Goal: Communication & Community: Answer question/provide support

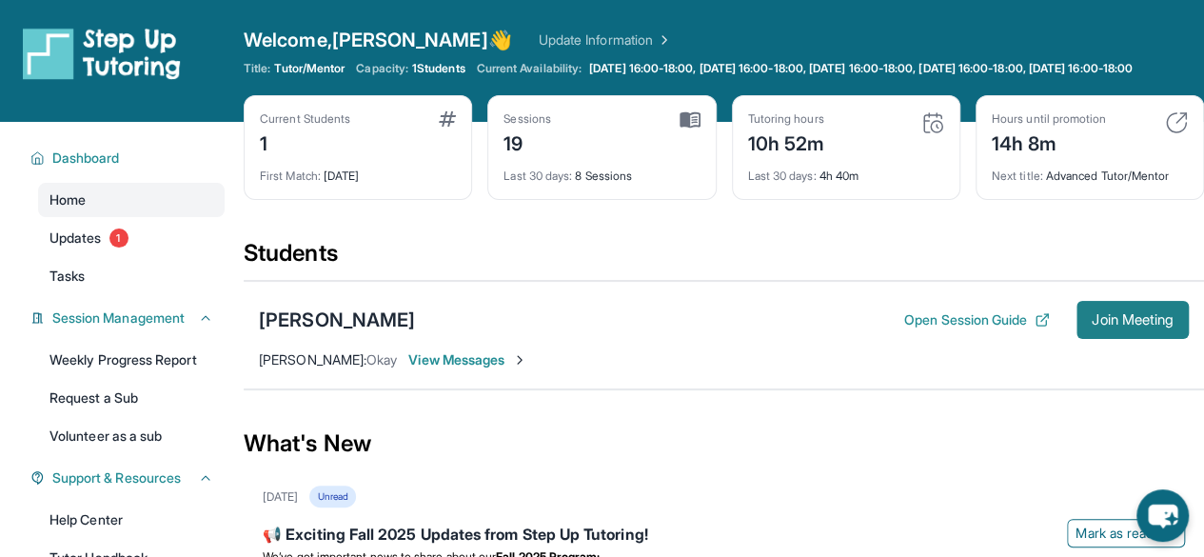
drag, startPoint x: 0, startPoint y: 0, endPoint x: 1166, endPoint y: 334, distance: 1213.3
click at [1166, 326] on span "Join Meeting" at bounding box center [1133, 319] width 82 height 11
click at [1123, 326] on span "Join Meeting" at bounding box center [1133, 319] width 82 height 11
click at [1097, 326] on span "Join Meeting" at bounding box center [1133, 319] width 82 height 11
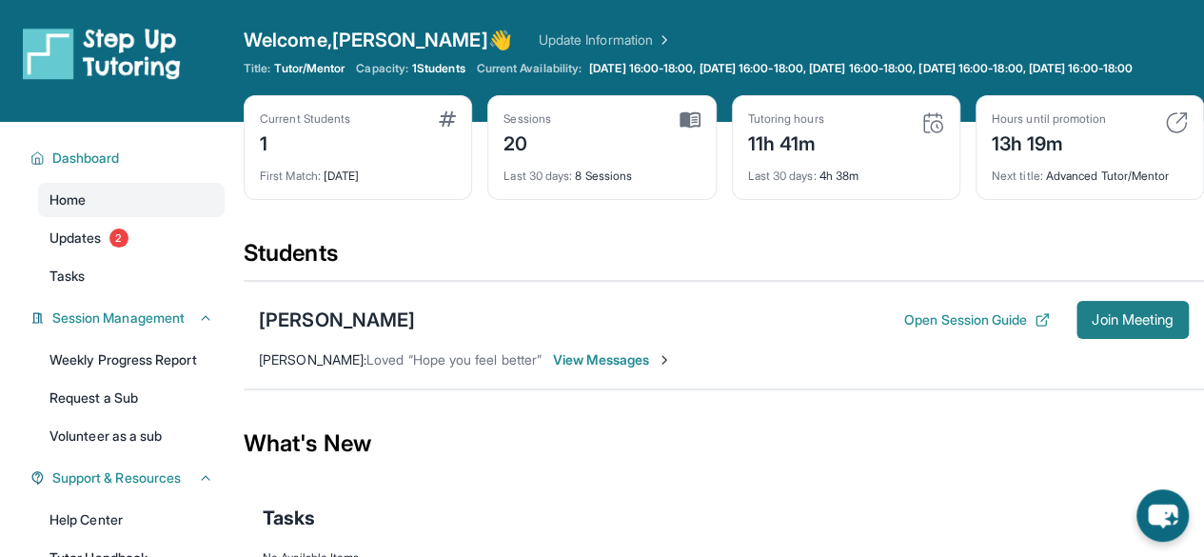
click at [1121, 326] on span "Join Meeting" at bounding box center [1133, 319] width 82 height 11
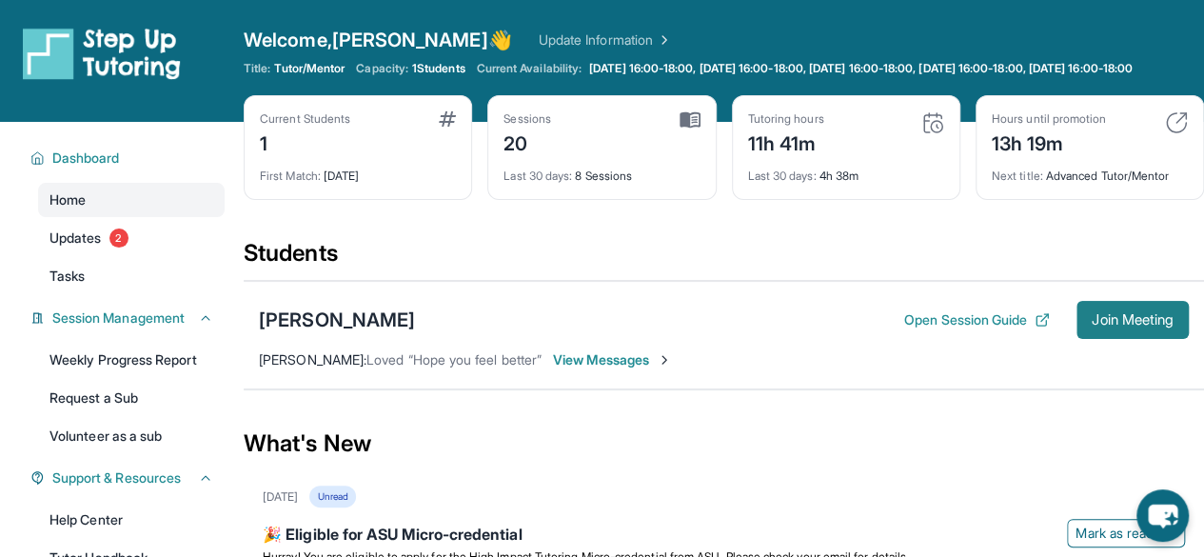
click at [1103, 326] on span "Join Meeting" at bounding box center [1133, 319] width 82 height 11
click at [1133, 323] on button "Join Meeting" at bounding box center [1133, 320] width 112 height 38
click at [1121, 339] on button "Join Meeting" at bounding box center [1133, 320] width 112 height 38
